Goal: Transaction & Acquisition: Purchase product/service

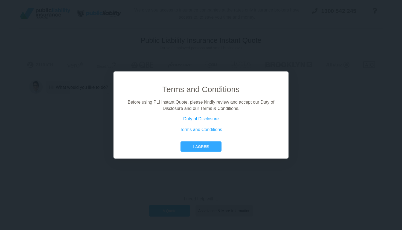
click at [213, 119] on link "Duty of Disclosure" at bounding box center [201, 118] width 36 height 5
click at [209, 147] on button "I agree" at bounding box center [201, 146] width 41 height 10
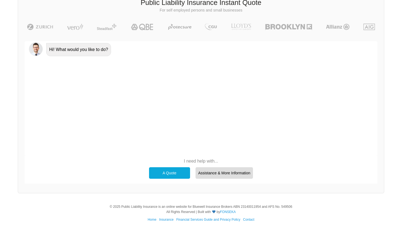
scroll to position [37, 0]
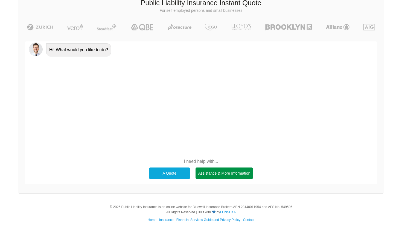
click at [204, 171] on div "Assistance & More Information" at bounding box center [225, 172] width 58 height 11
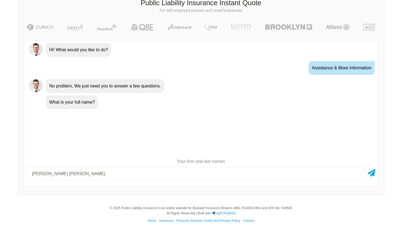
type input "[PERSON_NAME] [PERSON_NAME]"
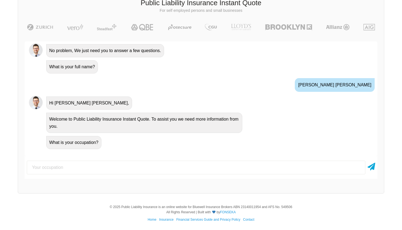
scroll to position [45, 0]
type input "Beauty therapist"
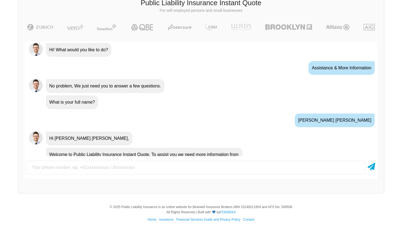
scroll to position [0, 0]
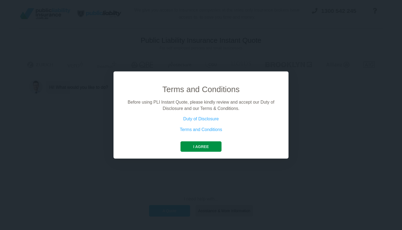
click at [187, 145] on button "I agree" at bounding box center [201, 146] width 41 height 10
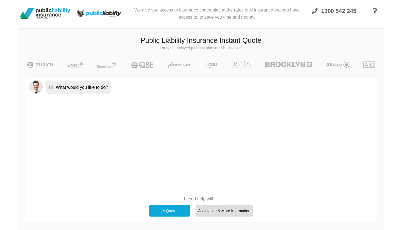
click at [179, 210] on div "A Quote" at bounding box center [169, 210] width 41 height 11
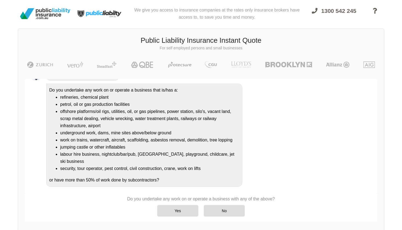
scroll to position [70, 0]
click at [231, 209] on div "No" at bounding box center [224, 210] width 41 height 11
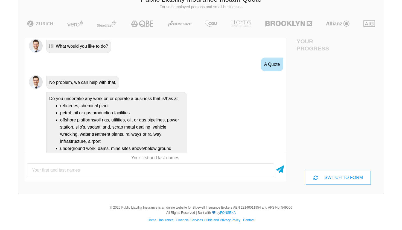
scroll to position [0, 0]
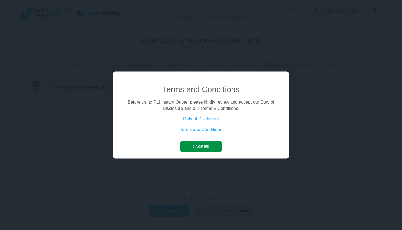
click at [189, 146] on button "I agree" at bounding box center [201, 146] width 41 height 10
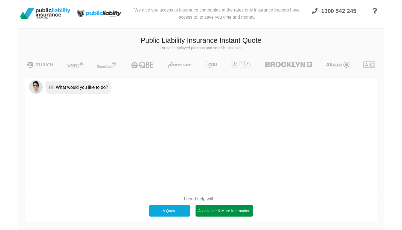
click at [213, 210] on div "Assistance & More Information" at bounding box center [225, 210] width 58 height 11
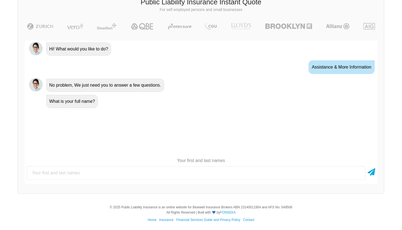
scroll to position [38, 0]
type input "[PERSON_NAME] [PERSON_NAME]"
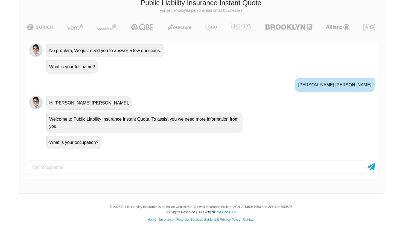
scroll to position [45, 0]
type input "Beauty therapist"
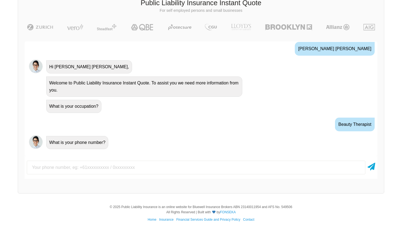
scroll to position [82, 0]
type input "0411484986"
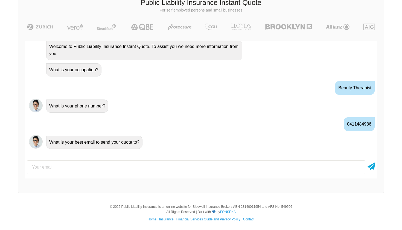
scroll to position [37, 0]
type input "natai113939@gmail.com"
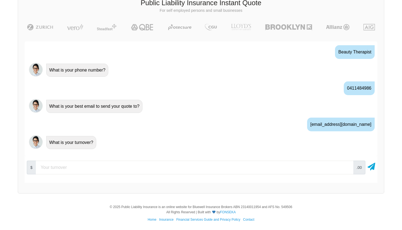
scroll to position [154, 0]
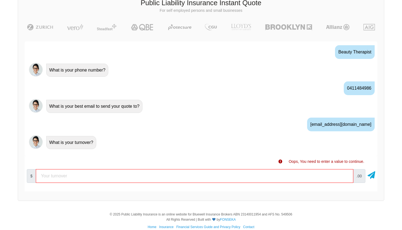
click at [41, 173] on input "number" at bounding box center [195, 176] width 318 height 14
type input "15000"
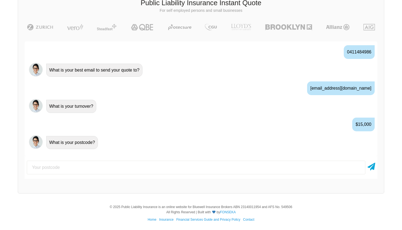
scroll to position [190, 0]
type input "4215"
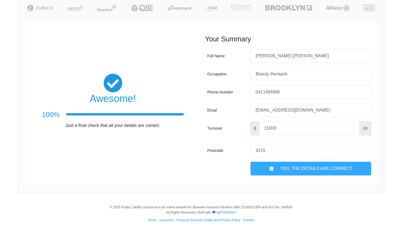
scroll to position [56, 0]
click at [274, 130] on input "15000" at bounding box center [310, 128] width 100 height 14
drag, startPoint x: 268, startPoint y: 128, endPoint x: 260, endPoint y: 128, distance: 7.9
click at [260, 128] on input "15000" at bounding box center [310, 128] width 100 height 14
drag, startPoint x: 264, startPoint y: 128, endPoint x: 269, endPoint y: 127, distance: 5.0
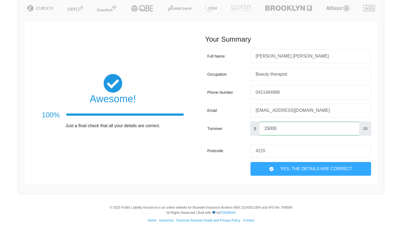
click at [269, 127] on input "25000" at bounding box center [310, 128] width 100 height 14
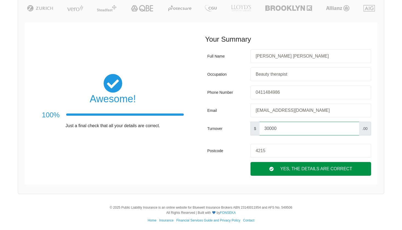
type input "30000"
click at [286, 169] on div "Yes, The Details are correct" at bounding box center [311, 169] width 121 height 14
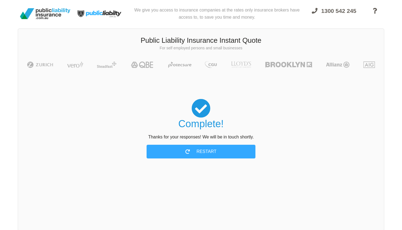
scroll to position [0, 0]
